Goal: Information Seeking & Learning: Find specific fact

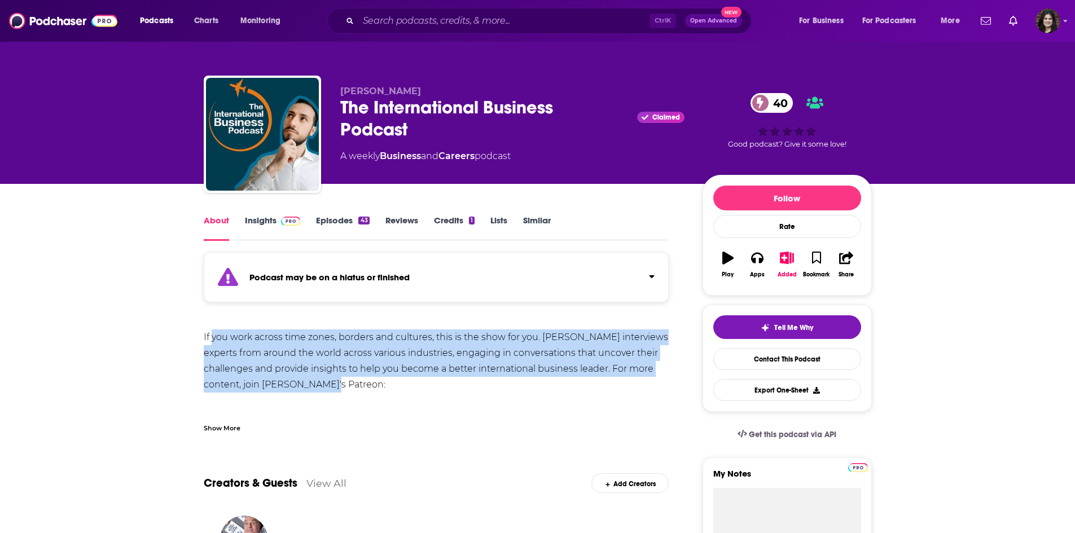
drag, startPoint x: 213, startPoint y: 341, endPoint x: 513, endPoint y: 387, distance: 303.1
click at [513, 387] on div "If you work across time zones, borders and cultures, this is the show for you. …" at bounding box center [436, 416] width 465 height 174
click at [432, 347] on div "If you work across time zones, borders and cultures, this is the show for you. …" at bounding box center [436, 416] width 465 height 174
drag, startPoint x: 263, startPoint y: 328, endPoint x: 461, endPoint y: 377, distance: 204.0
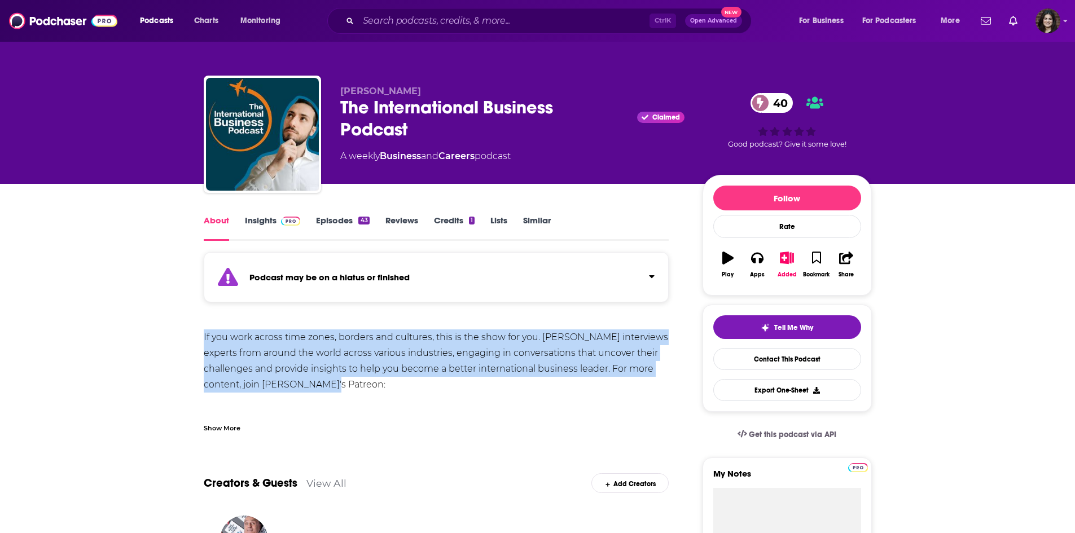
click at [391, 352] on div "If you work across time zones, borders and cultures, this is the show for you. …" at bounding box center [436, 416] width 465 height 174
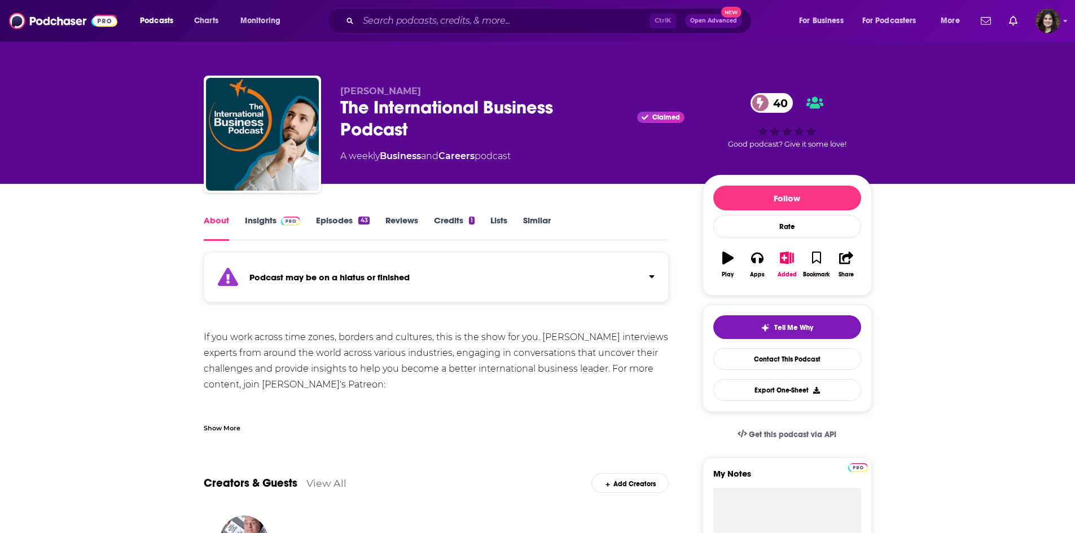
click at [252, 219] on link "Insights" at bounding box center [273, 228] width 56 height 26
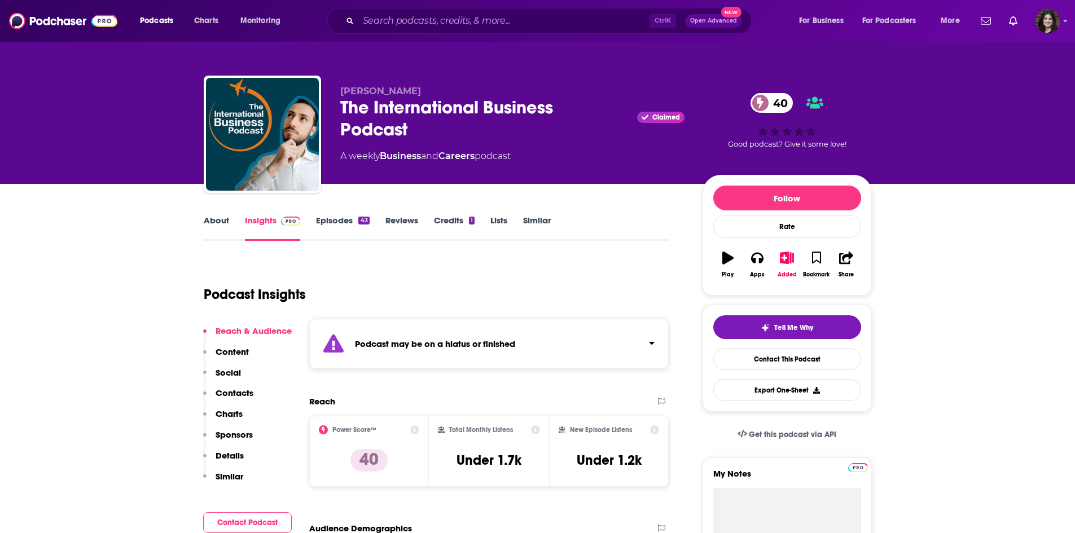
click at [208, 224] on link "About" at bounding box center [216, 228] width 25 height 26
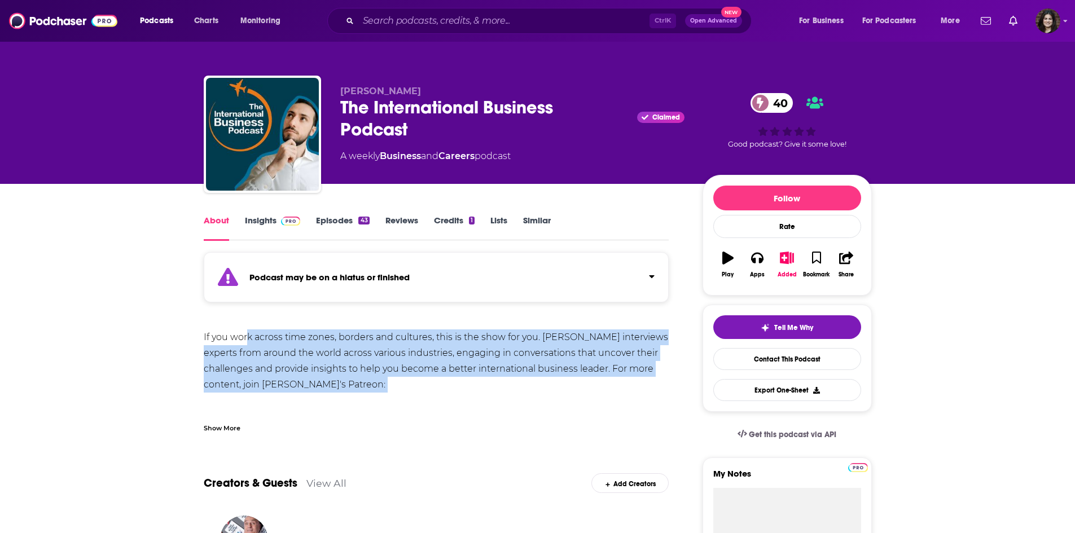
drag, startPoint x: 246, startPoint y: 335, endPoint x: 481, endPoint y: 397, distance: 242.9
click at [481, 397] on div "If you work across time zones, borders and cultures, this is the show for you. …" at bounding box center [436, 416] width 465 height 174
click at [279, 332] on div "If you work across time zones, borders and cultures, this is the show for you. …" at bounding box center [436, 416] width 465 height 174
click at [223, 374] on div "If you work across time zones, borders and cultures, this is the show for you. …" at bounding box center [436, 416] width 465 height 174
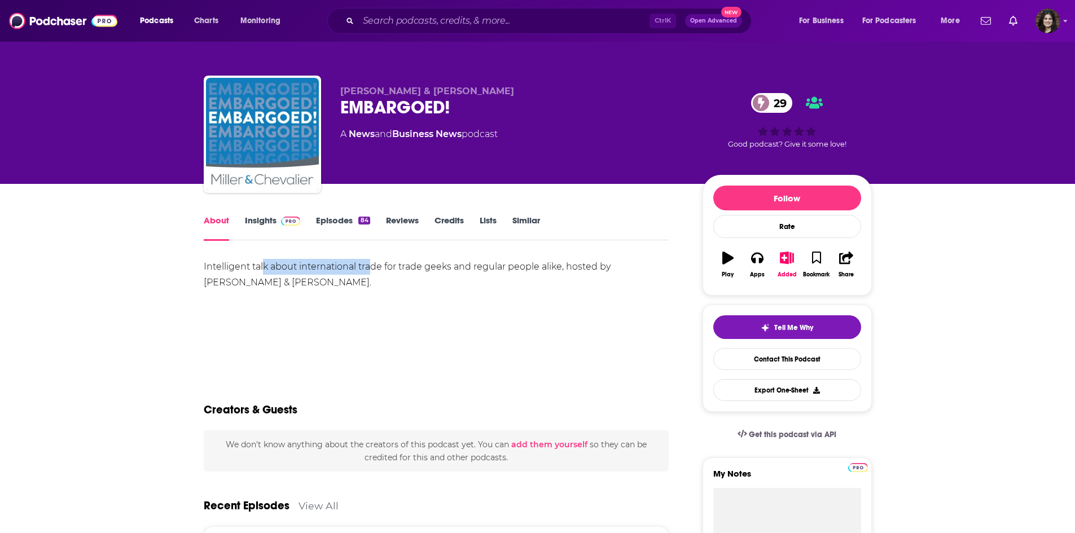
drag, startPoint x: 263, startPoint y: 263, endPoint x: 374, endPoint y: 274, distance: 111.1
click at [374, 274] on div "Intelligent talk about international trade for trade geeks and regular people a…" at bounding box center [436, 275] width 465 height 32
click at [392, 271] on div "Intelligent talk about international trade for trade geeks and regular people a…" at bounding box center [436, 275] width 465 height 32
click at [313, 260] on div "Intelligent talk about international trade for trade geeks and regular people a…" at bounding box center [436, 275] width 465 height 32
click at [247, 222] on link "Insights" at bounding box center [273, 228] width 56 height 26
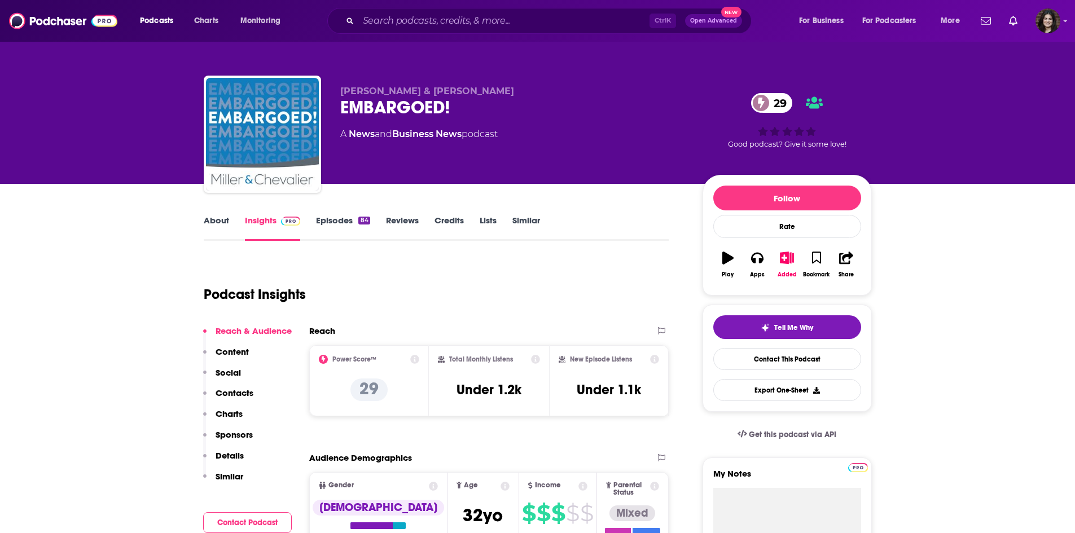
click at [213, 226] on link "About" at bounding box center [216, 228] width 25 height 26
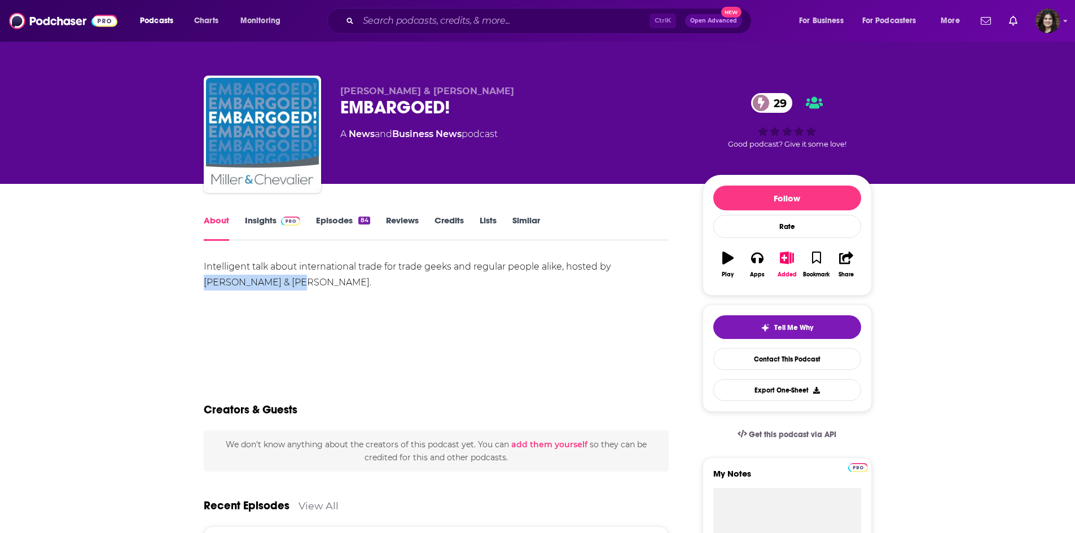
drag, startPoint x: 609, startPoint y: 269, endPoint x: 634, endPoint y: 285, distance: 30.0
click at [634, 285] on div "Intelligent talk about international trade for trade geeks and regular people a…" at bounding box center [436, 275] width 465 height 32
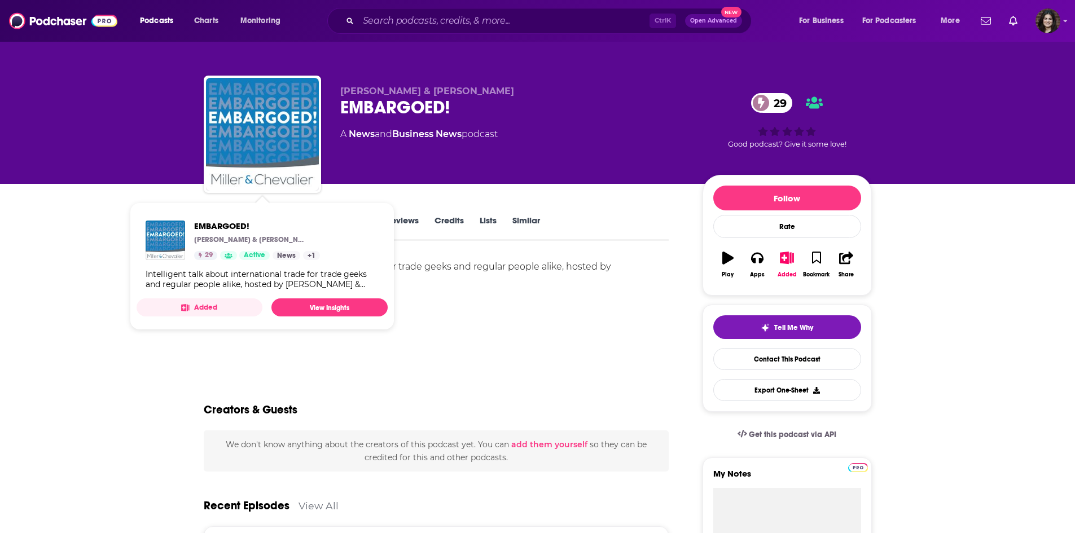
click at [460, 272] on div "Intelligent talk about international trade for trade geeks and regular people a…" at bounding box center [436, 275] width 465 height 32
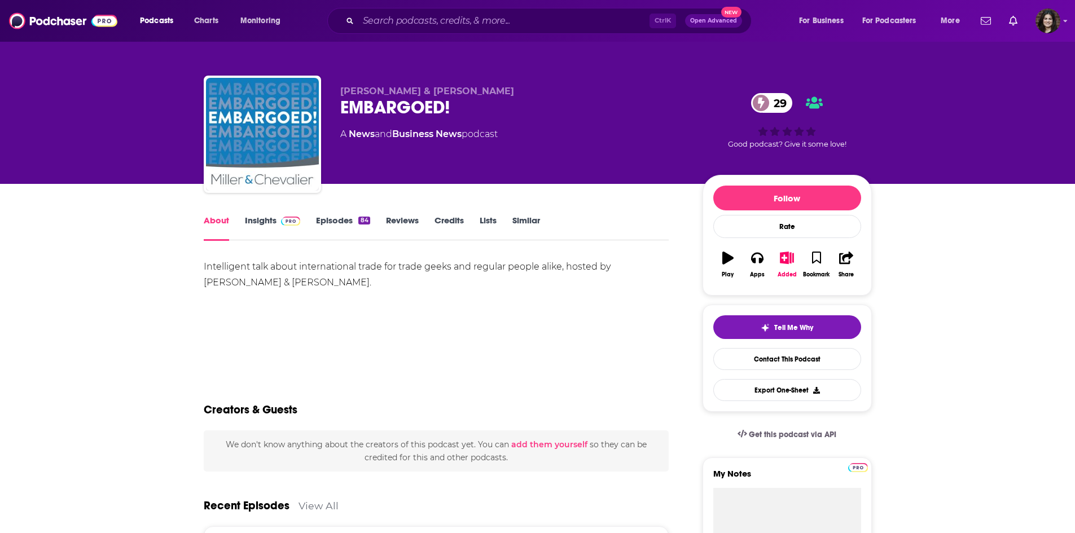
click at [357, 221] on link "Episodes 84" at bounding box center [343, 228] width 54 height 26
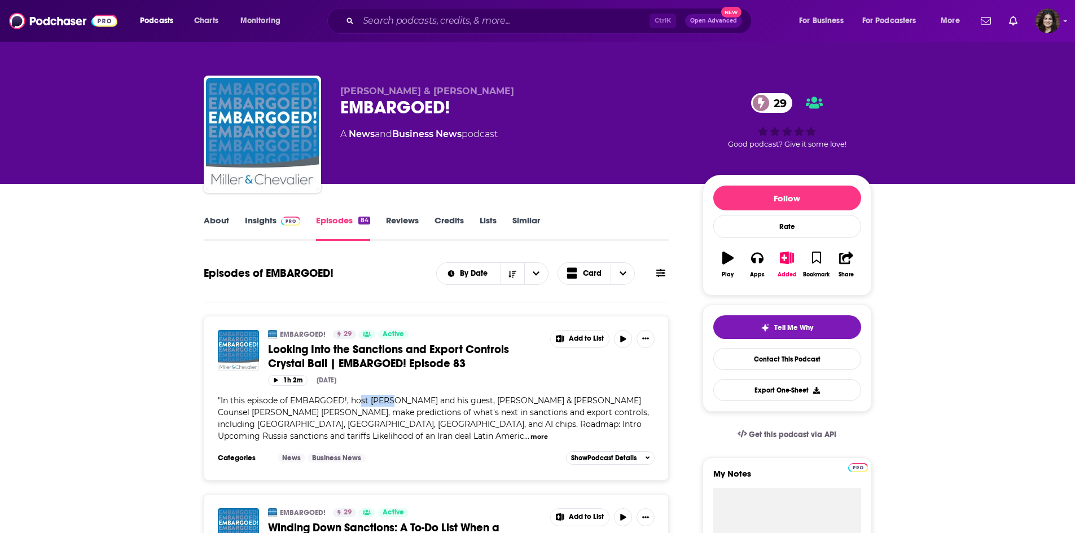
drag, startPoint x: 364, startPoint y: 397, endPoint x: 404, endPoint y: 400, distance: 40.8
click at [404, 400] on span "In this episode of EMBARGOED!, host [PERSON_NAME] and his guest, [PERSON_NAME] …" at bounding box center [433, 418] width 431 height 46
click at [403, 398] on span "In this episode of EMBARGOED!, host [PERSON_NAME] and his guest, [PERSON_NAME] …" at bounding box center [433, 418] width 431 height 46
click at [366, 397] on span "In this episode of EMBARGOED!, host [PERSON_NAME] and his guest, [PERSON_NAME] …" at bounding box center [433, 418] width 431 height 46
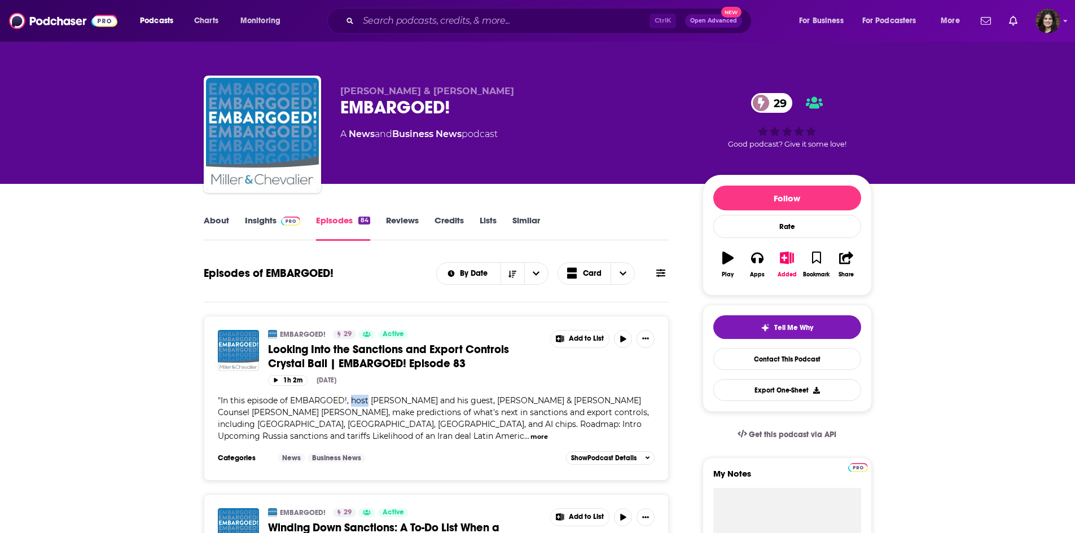
click at [372, 400] on span "In this episode of EMBARGOED!, host [PERSON_NAME] and his guest, [PERSON_NAME] …" at bounding box center [433, 418] width 431 height 46
drag, startPoint x: 372, startPoint y: 400, endPoint x: 412, endPoint y: 403, distance: 40.2
click at [412, 403] on span "In this episode of EMBARGOED!, host [PERSON_NAME] and his guest, [PERSON_NAME] …" at bounding box center [433, 418] width 431 height 46
copy span "[PERSON_NAME]"
drag, startPoint x: 542, startPoint y: 399, endPoint x: 582, endPoint y: 403, distance: 40.2
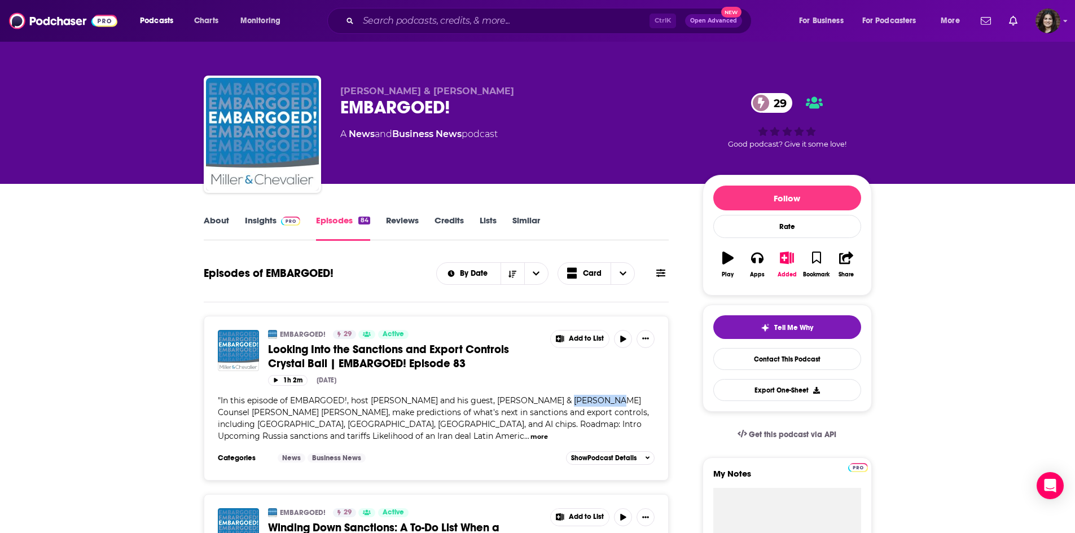
click at [582, 403] on span "In this episode of EMBARGOED!, host [PERSON_NAME] and his guest, [PERSON_NAME] …" at bounding box center [433, 418] width 431 height 46
